Goal: Task Accomplishment & Management: Manage account settings

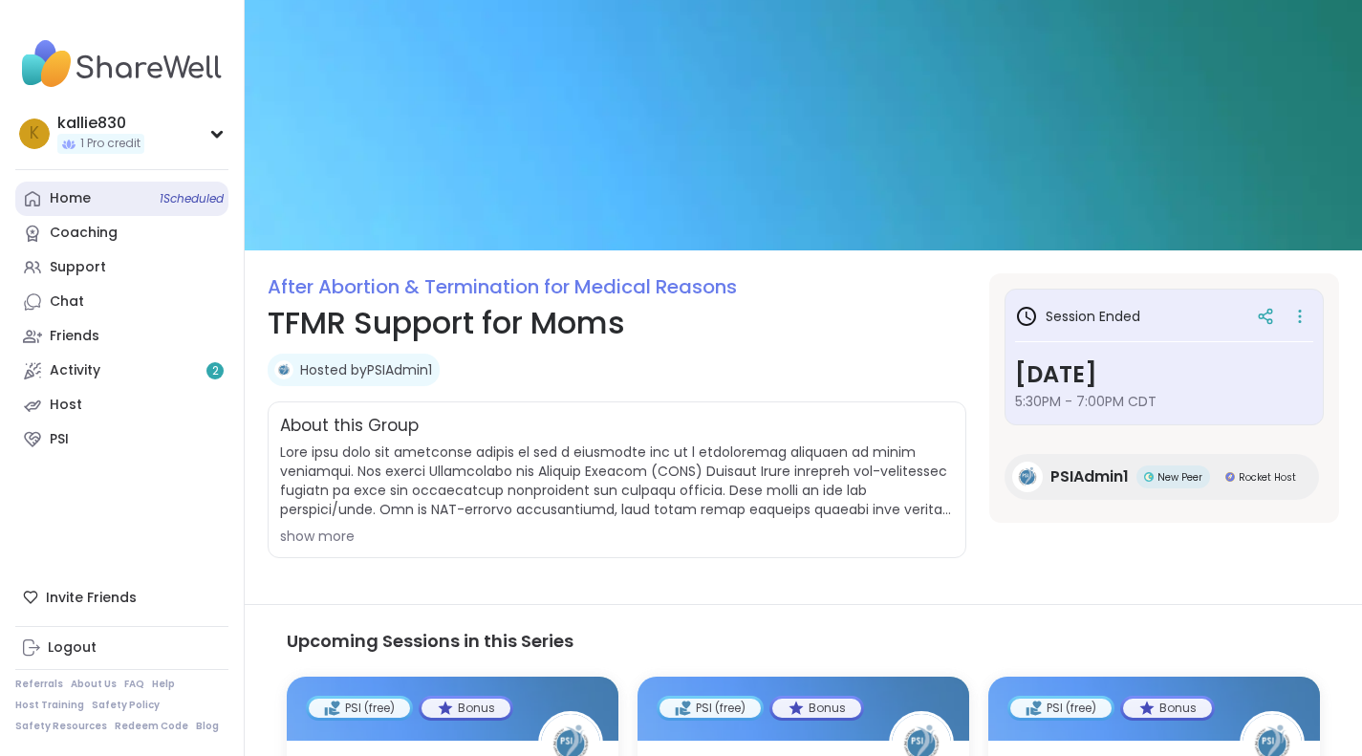
click at [94, 208] on link "Home 1 Scheduled" at bounding box center [121, 199] width 213 height 34
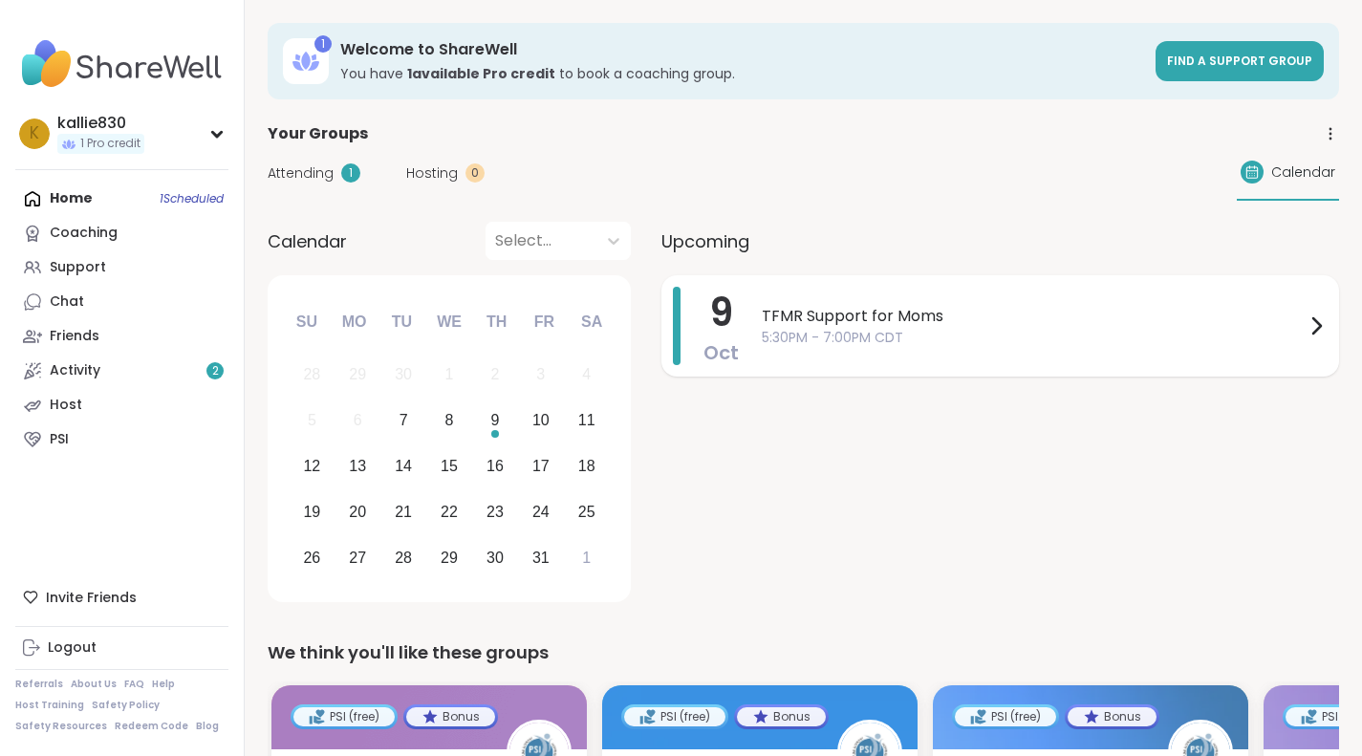
click at [898, 356] on div "TFMR Support for Moms 5:30PM - 7:00PM CDT" at bounding box center [1045, 326] width 566 height 78
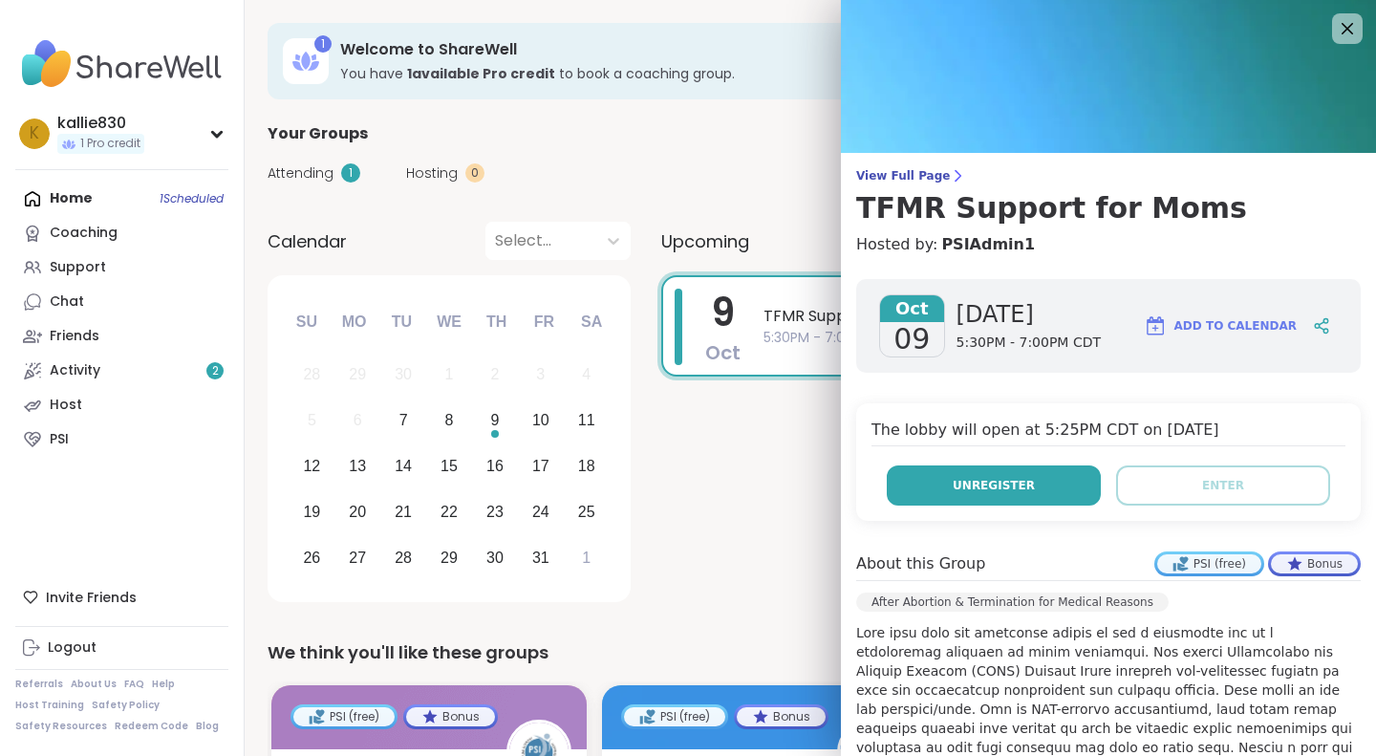
click at [996, 481] on span "Unregister" at bounding box center [994, 485] width 82 height 17
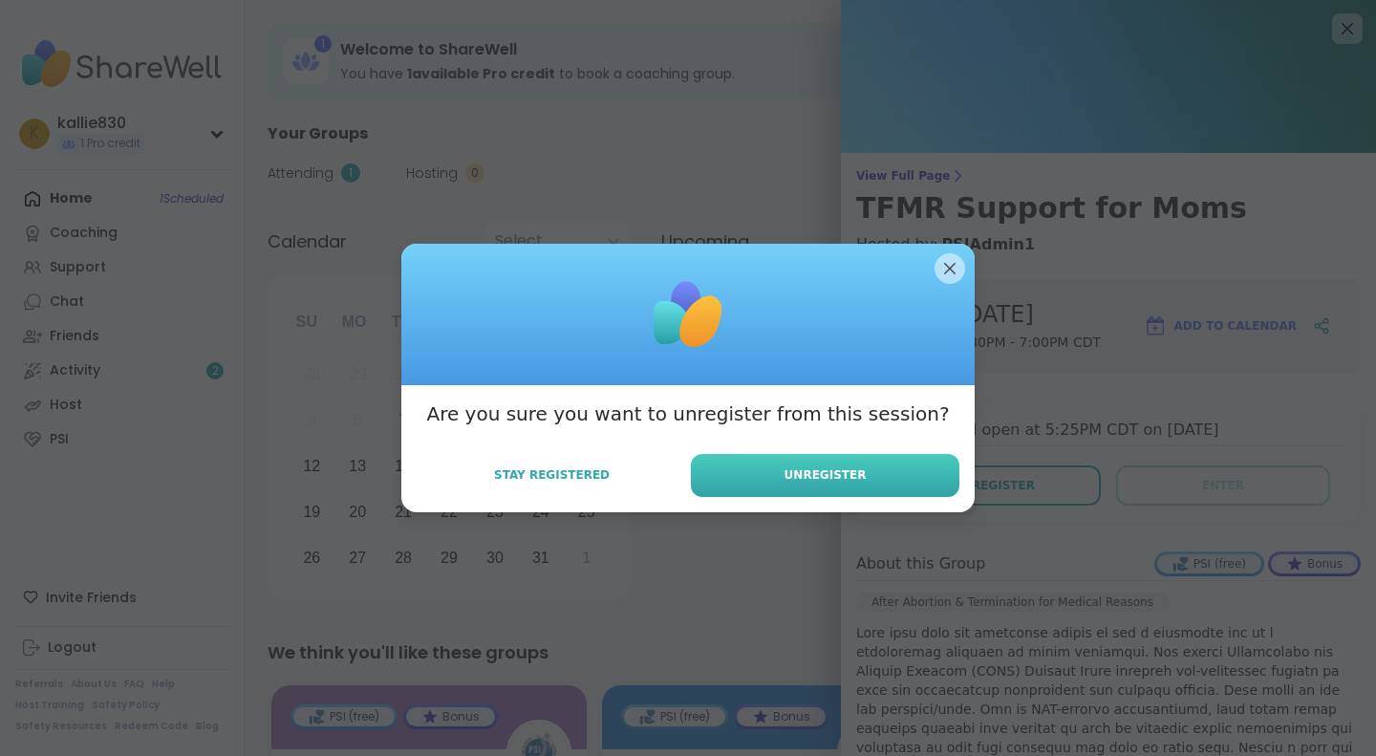
click at [847, 466] on span "Unregister" at bounding box center [825, 474] width 82 height 17
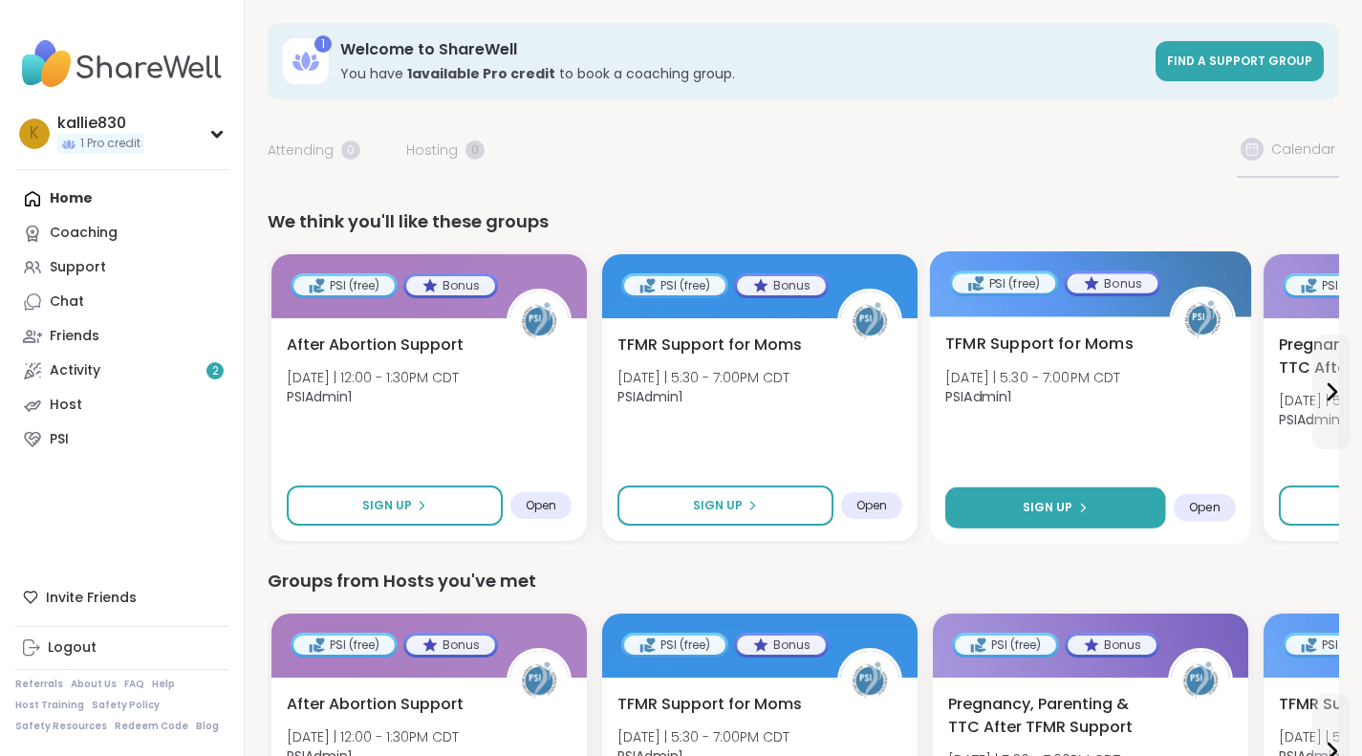
click at [1013, 508] on button "Sign Up" at bounding box center [1055, 507] width 221 height 41
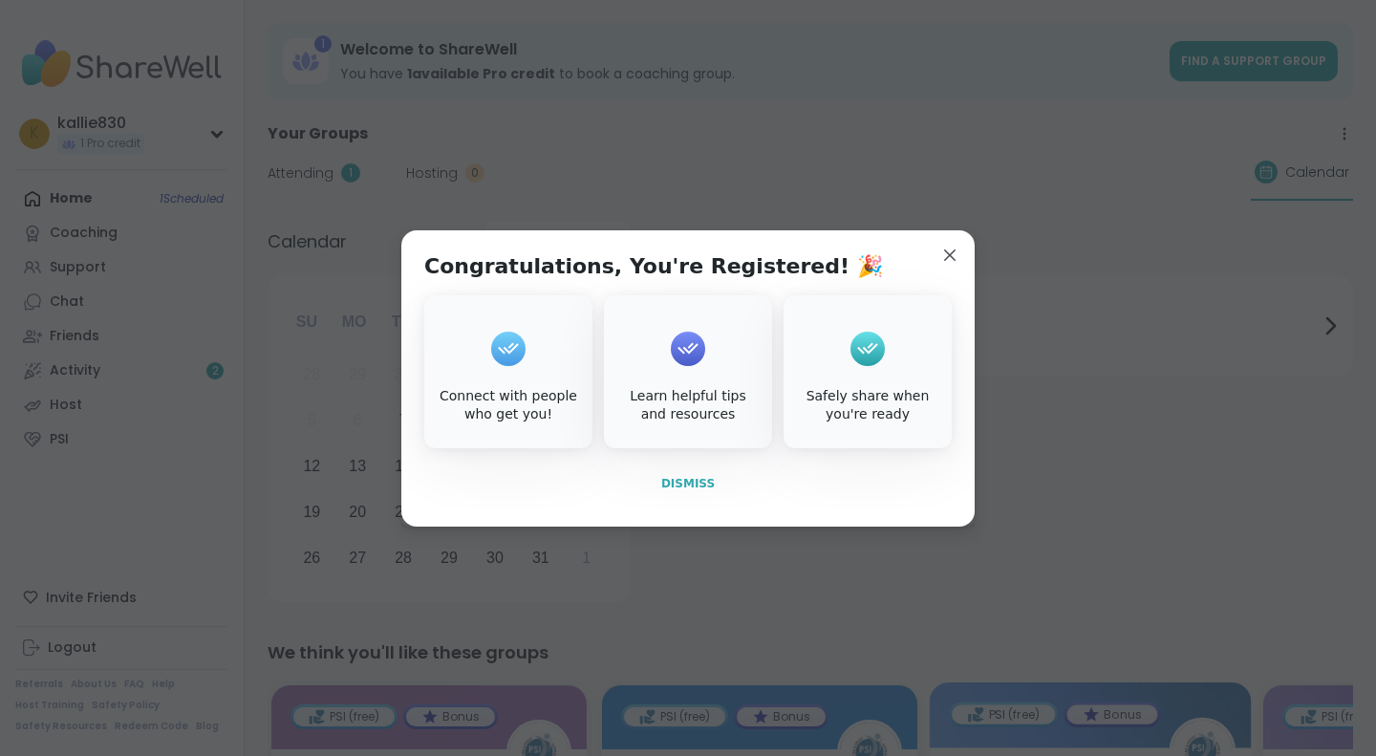
click at [694, 472] on button "Dismiss" at bounding box center [687, 483] width 527 height 40
